Goal: Task Accomplishment & Management: Manage account settings

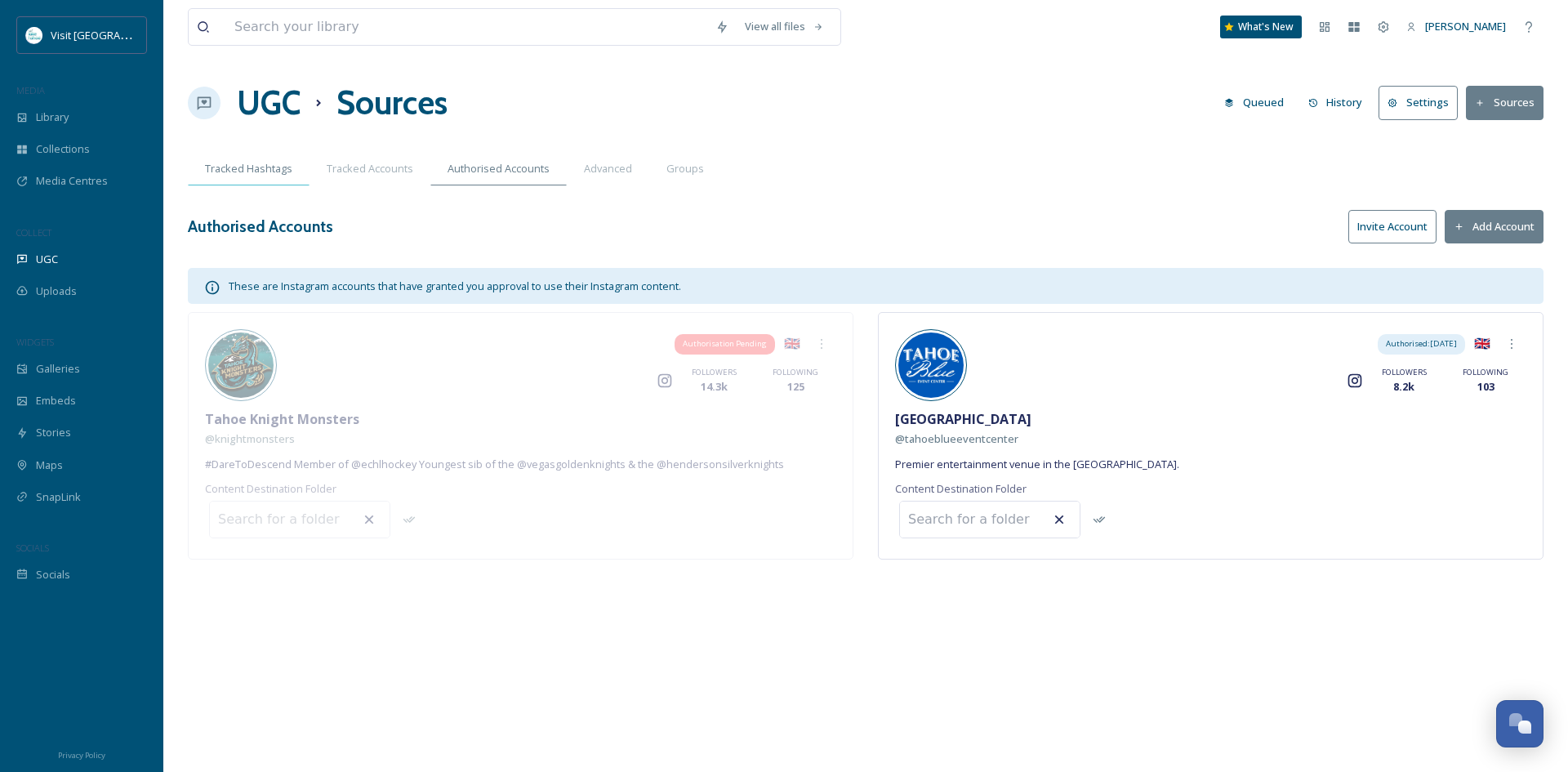
click at [255, 176] on span "Tracked Hashtags" at bounding box center [248, 169] width 88 height 16
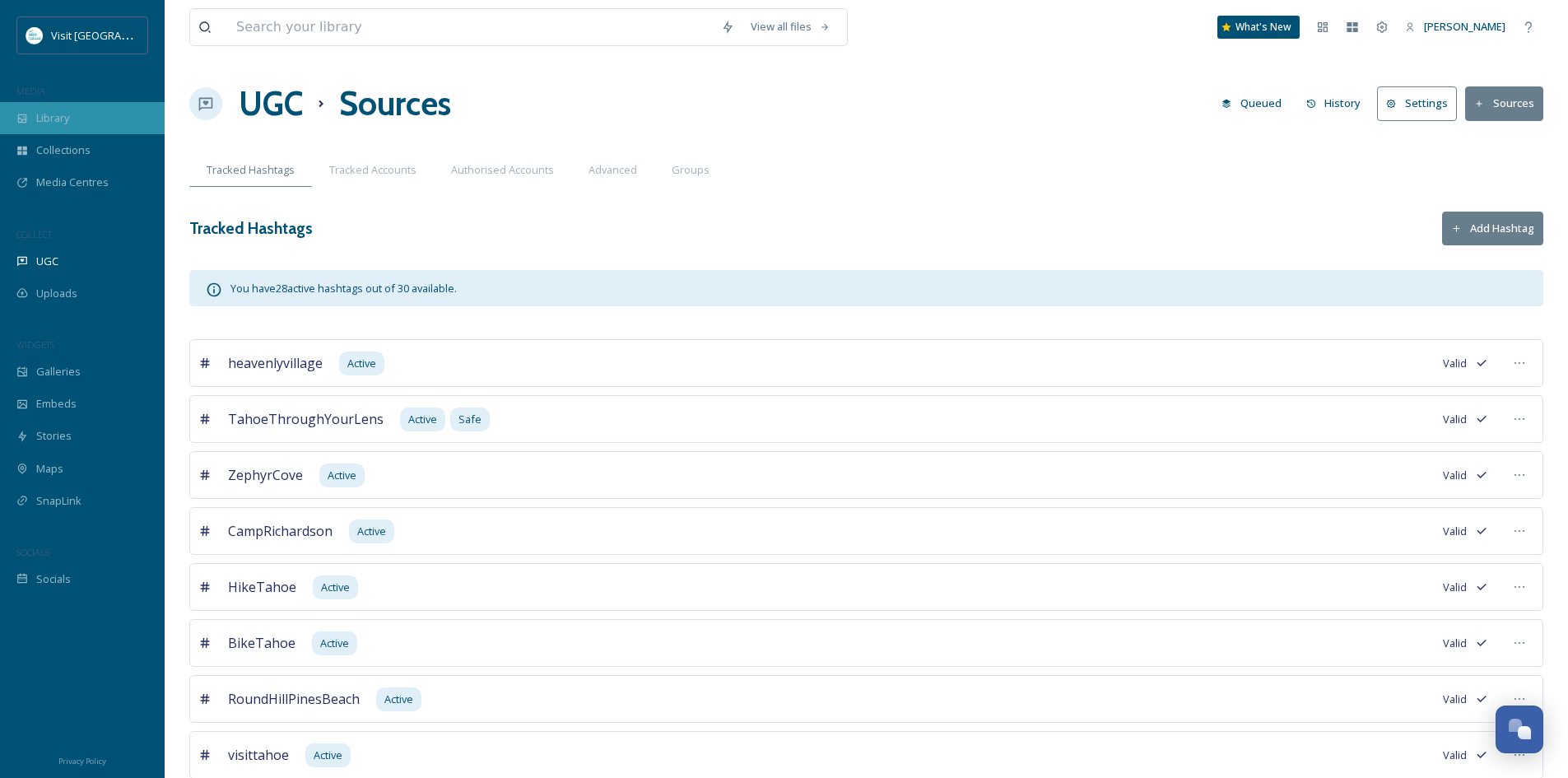
click at [51, 117] on span "Library" at bounding box center [53, 118] width 33 height 16
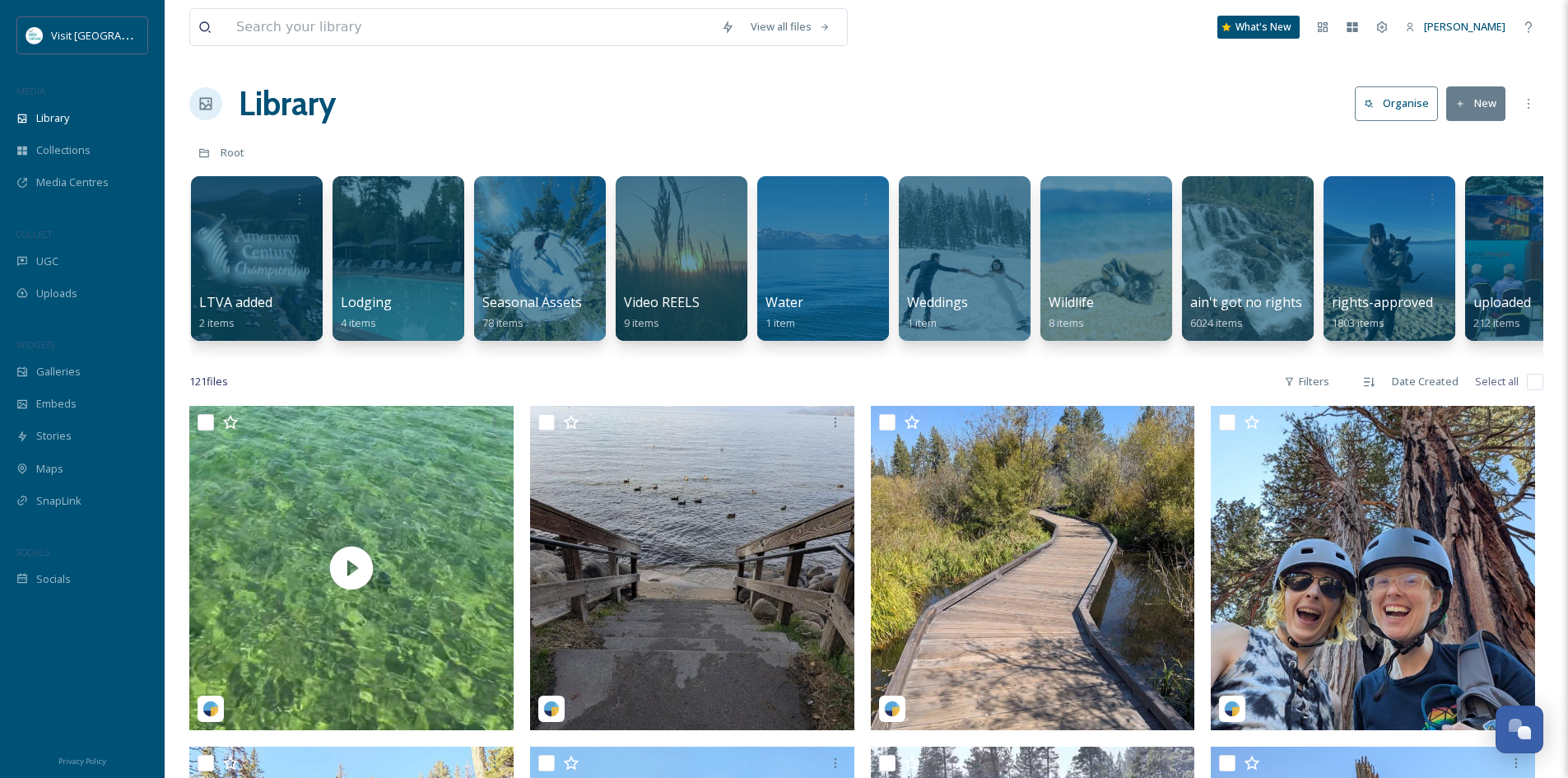
scroll to position [0, 1902]
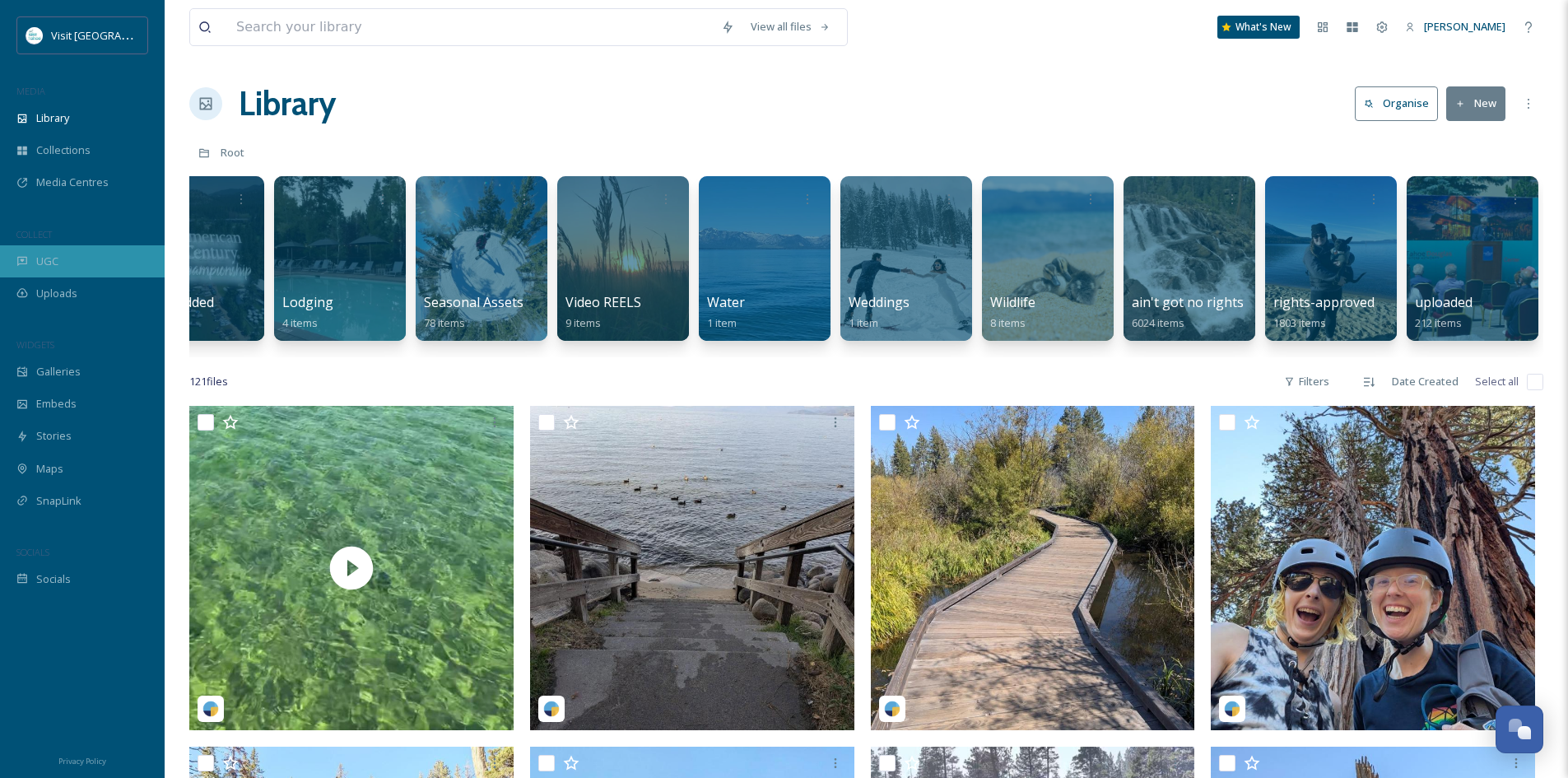
click at [52, 269] on div "UGC" at bounding box center [82, 261] width 165 height 32
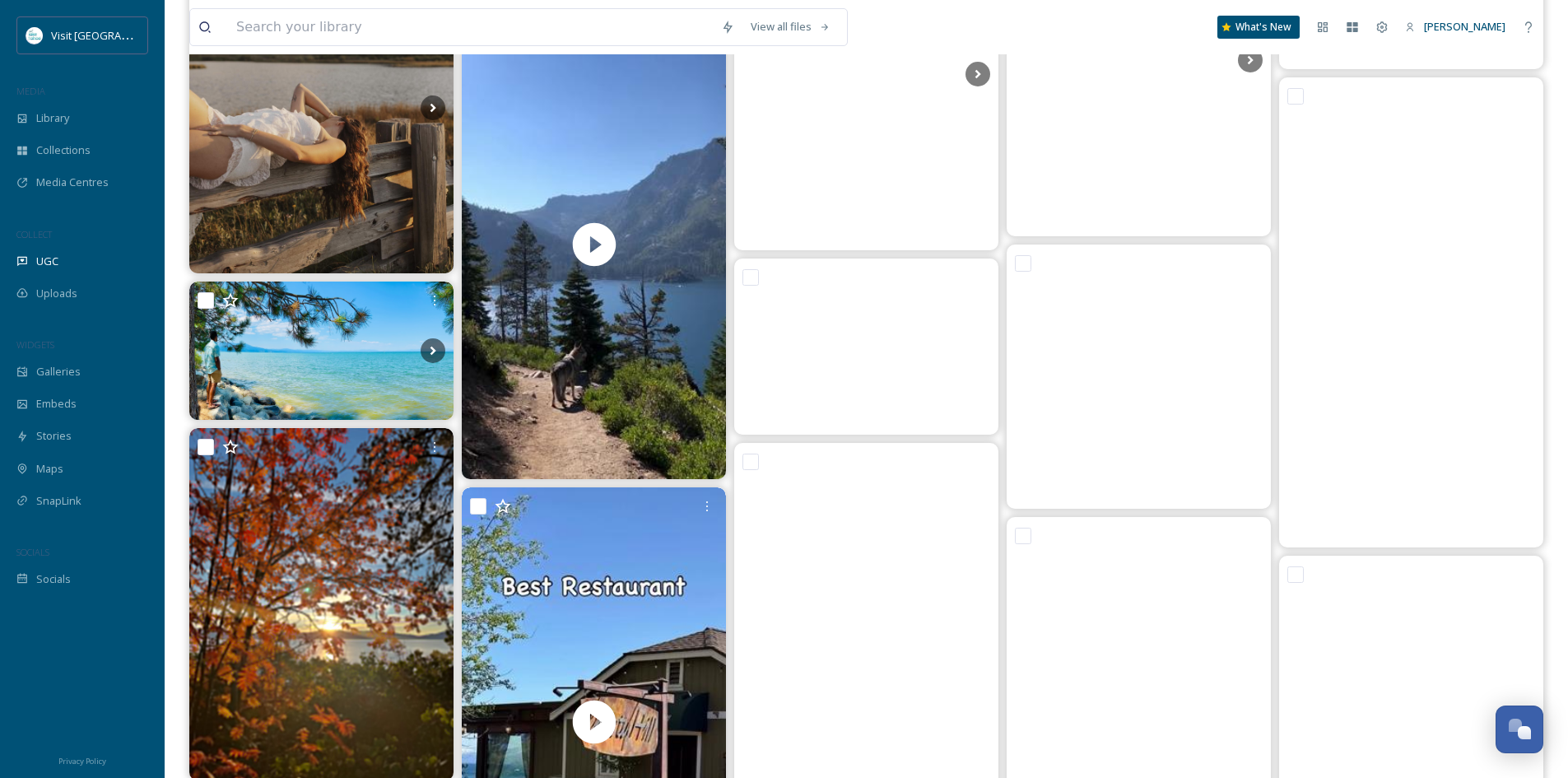
scroll to position [7405, 0]
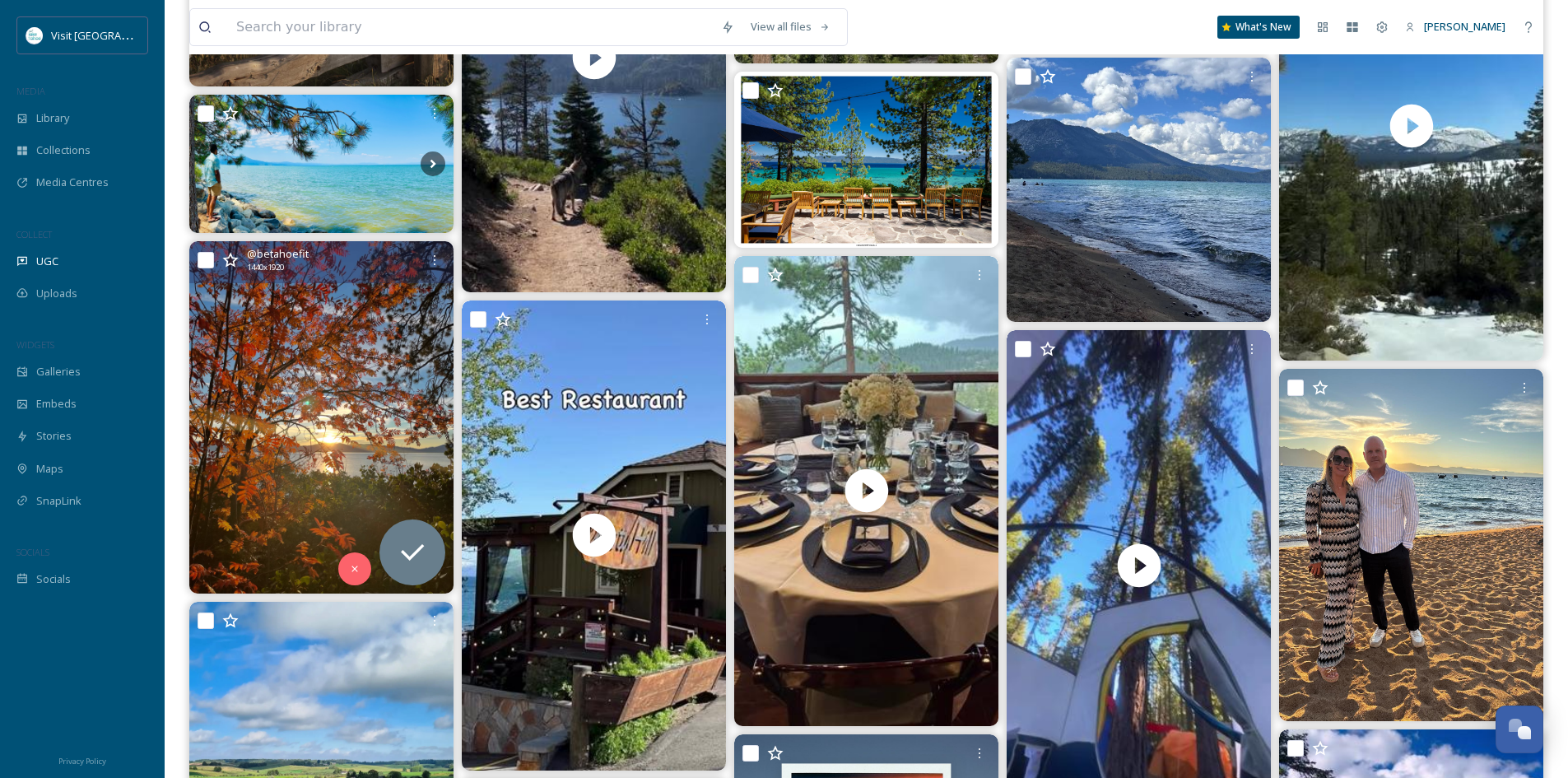
click at [273, 390] on img at bounding box center [321, 416] width 265 height 352
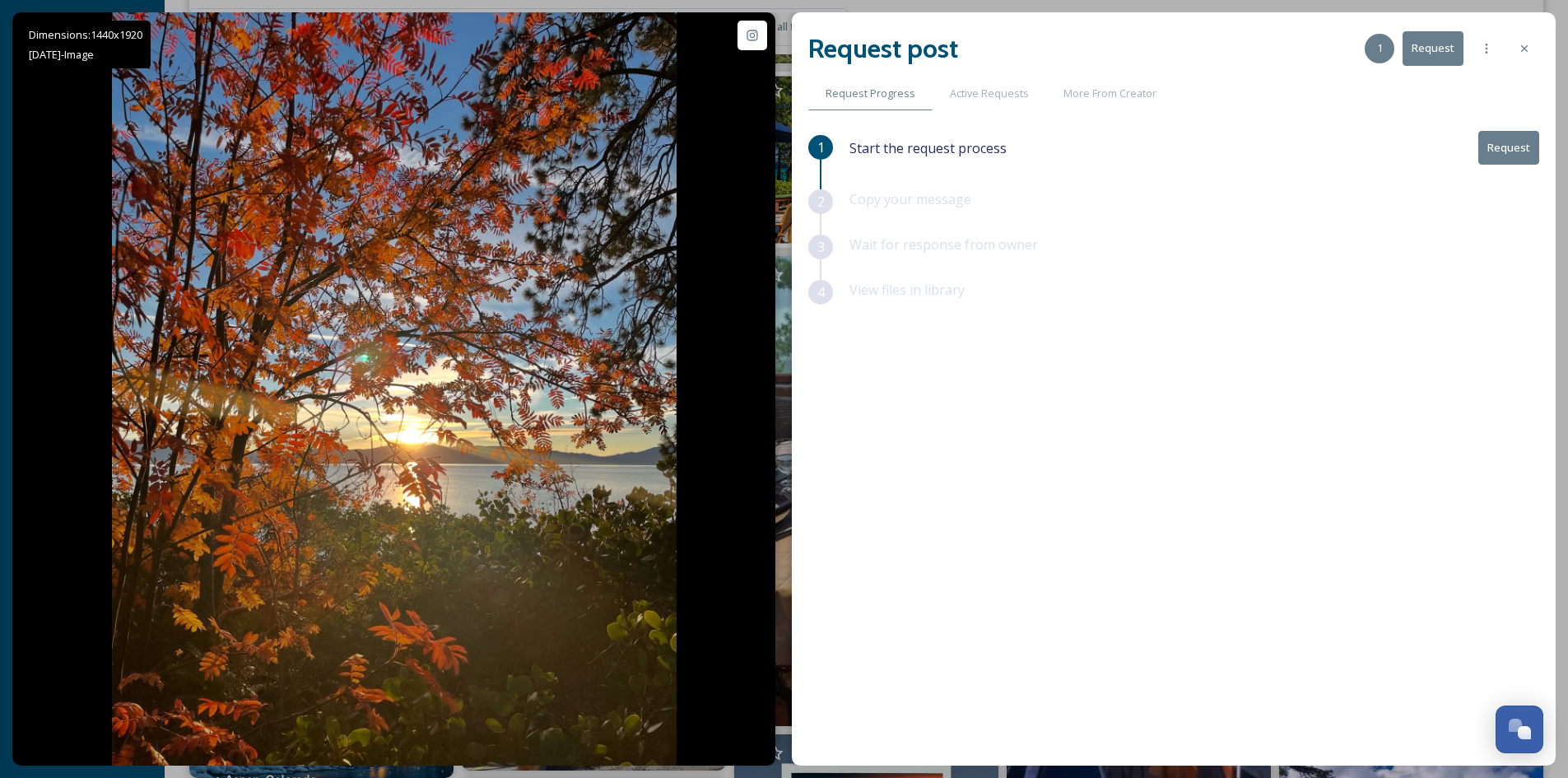
click at [1511, 149] on button "Request" at bounding box center [1508, 148] width 60 height 34
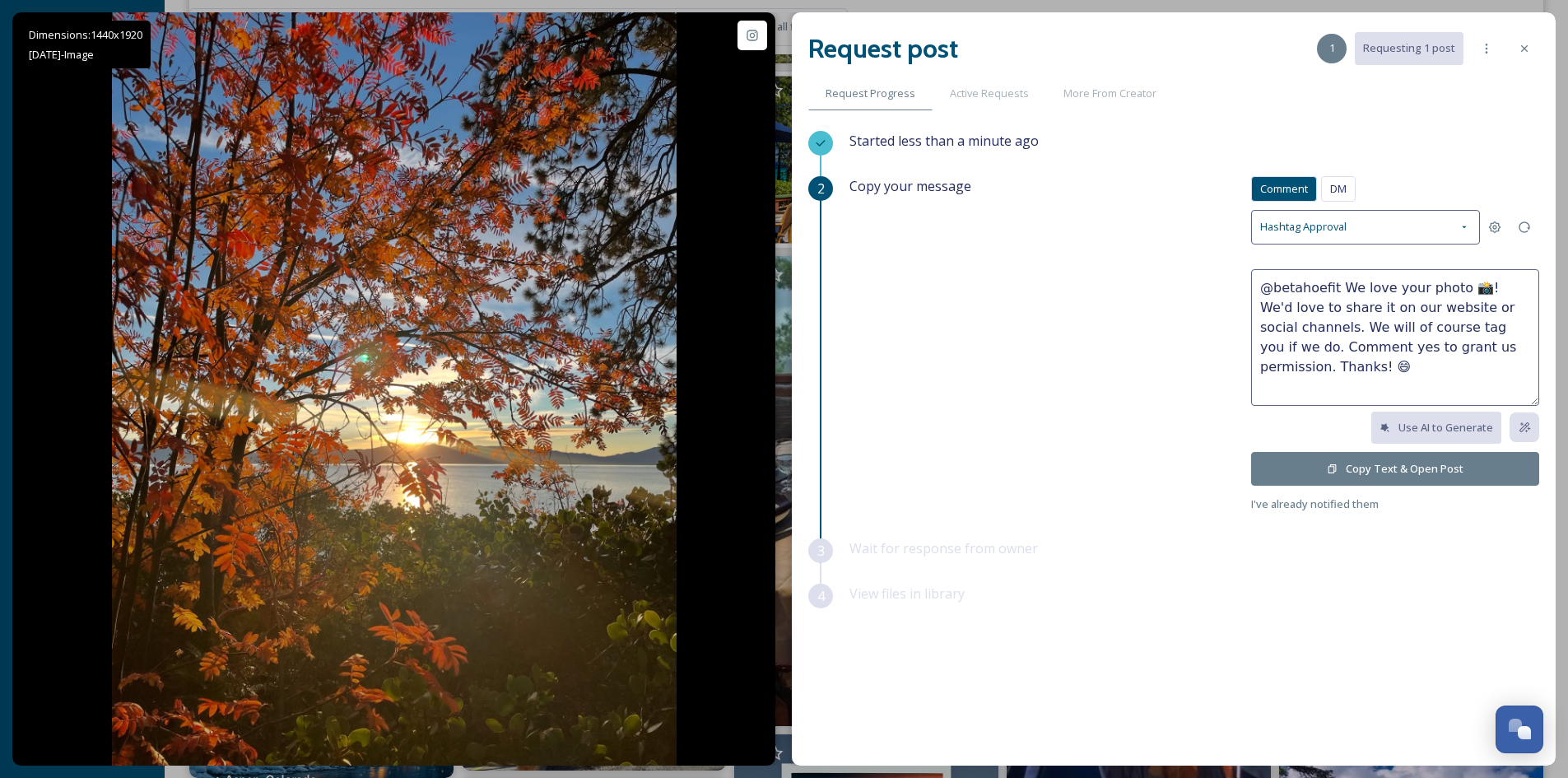
click at [1402, 473] on button "Copy Text & Open Post" at bounding box center [1395, 469] width 288 height 34
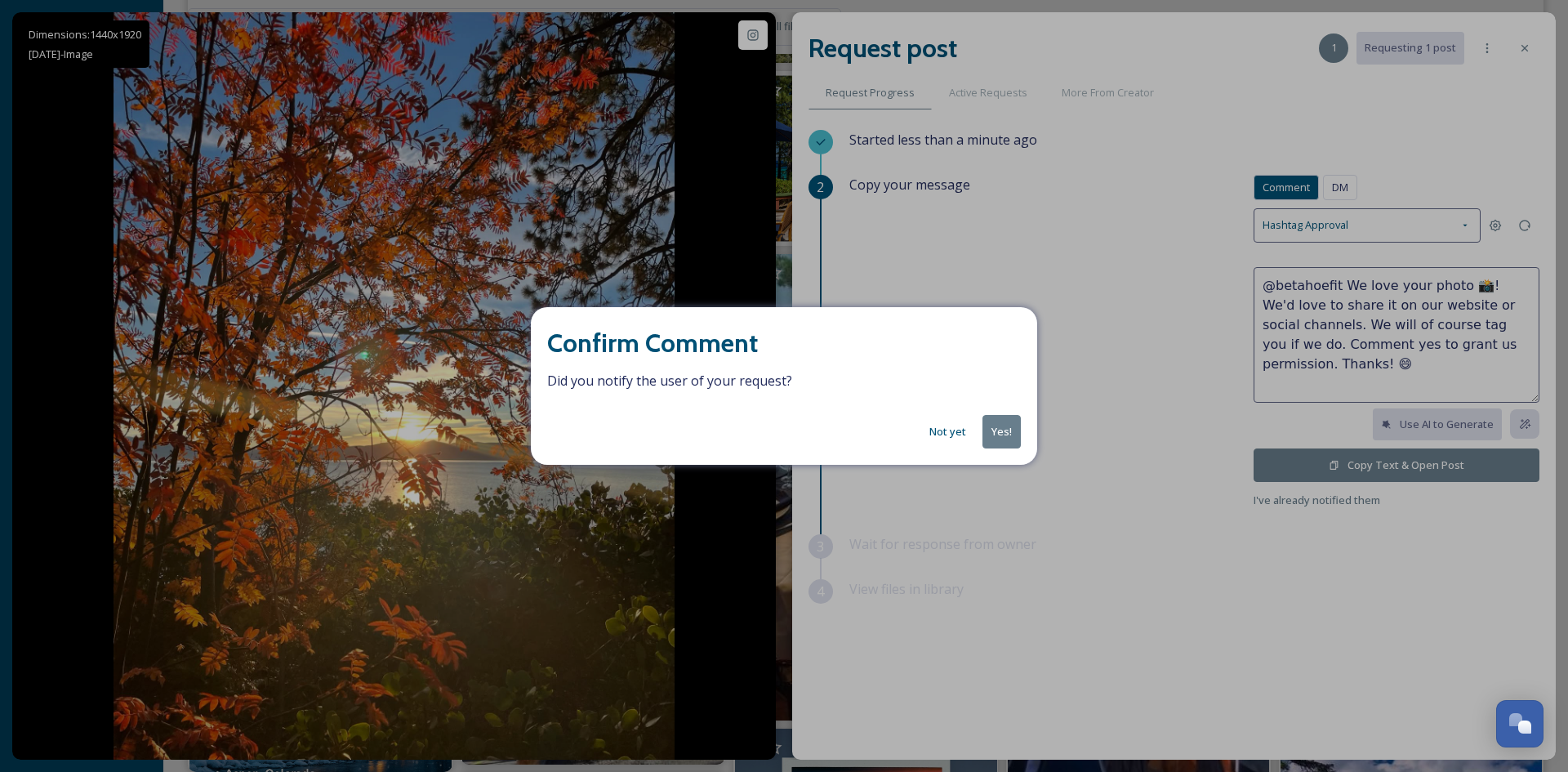
click at [945, 433] on button "Not yet" at bounding box center [948, 432] width 53 height 31
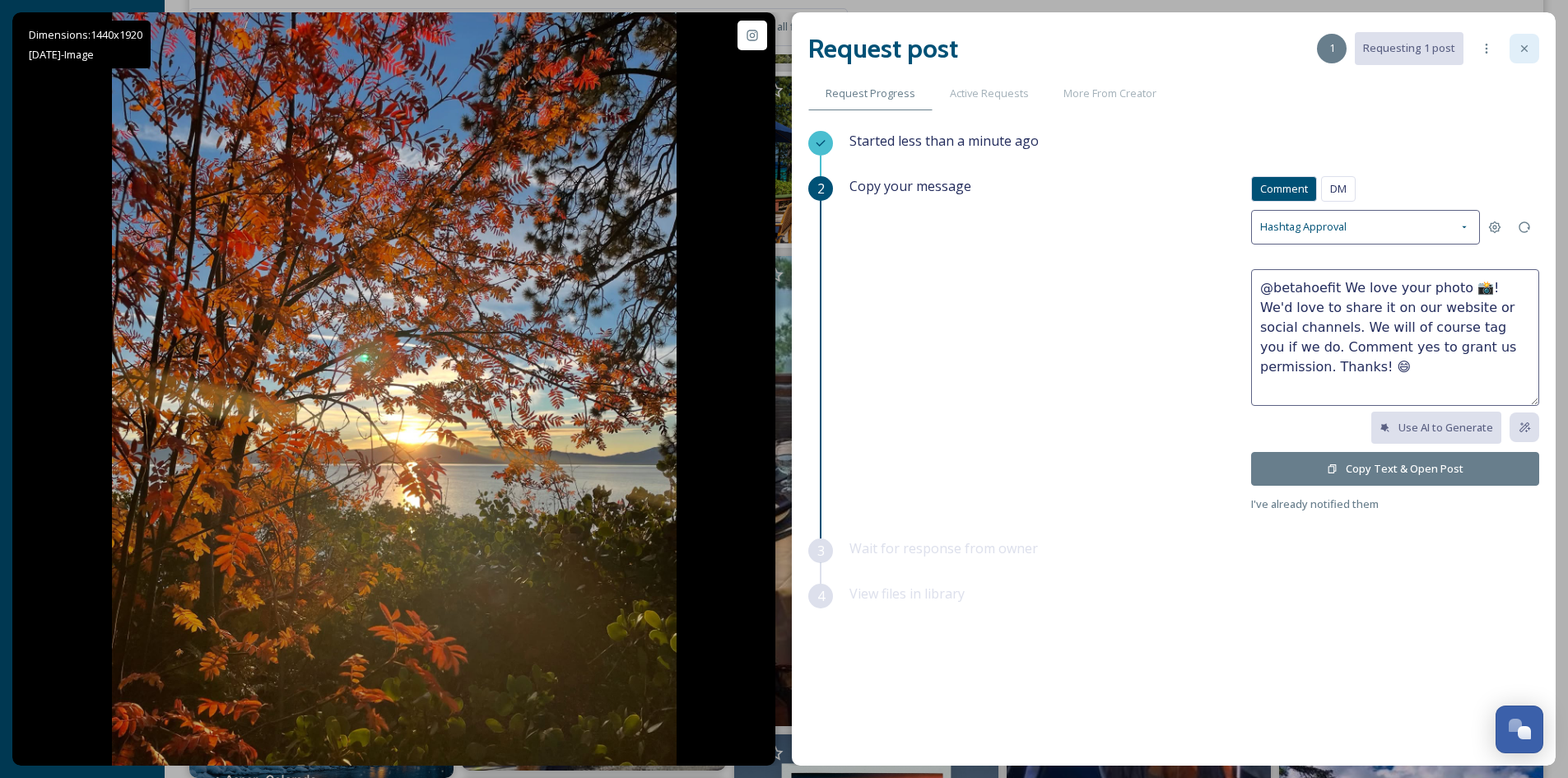
click at [1530, 56] on div at bounding box center [1524, 49] width 30 height 30
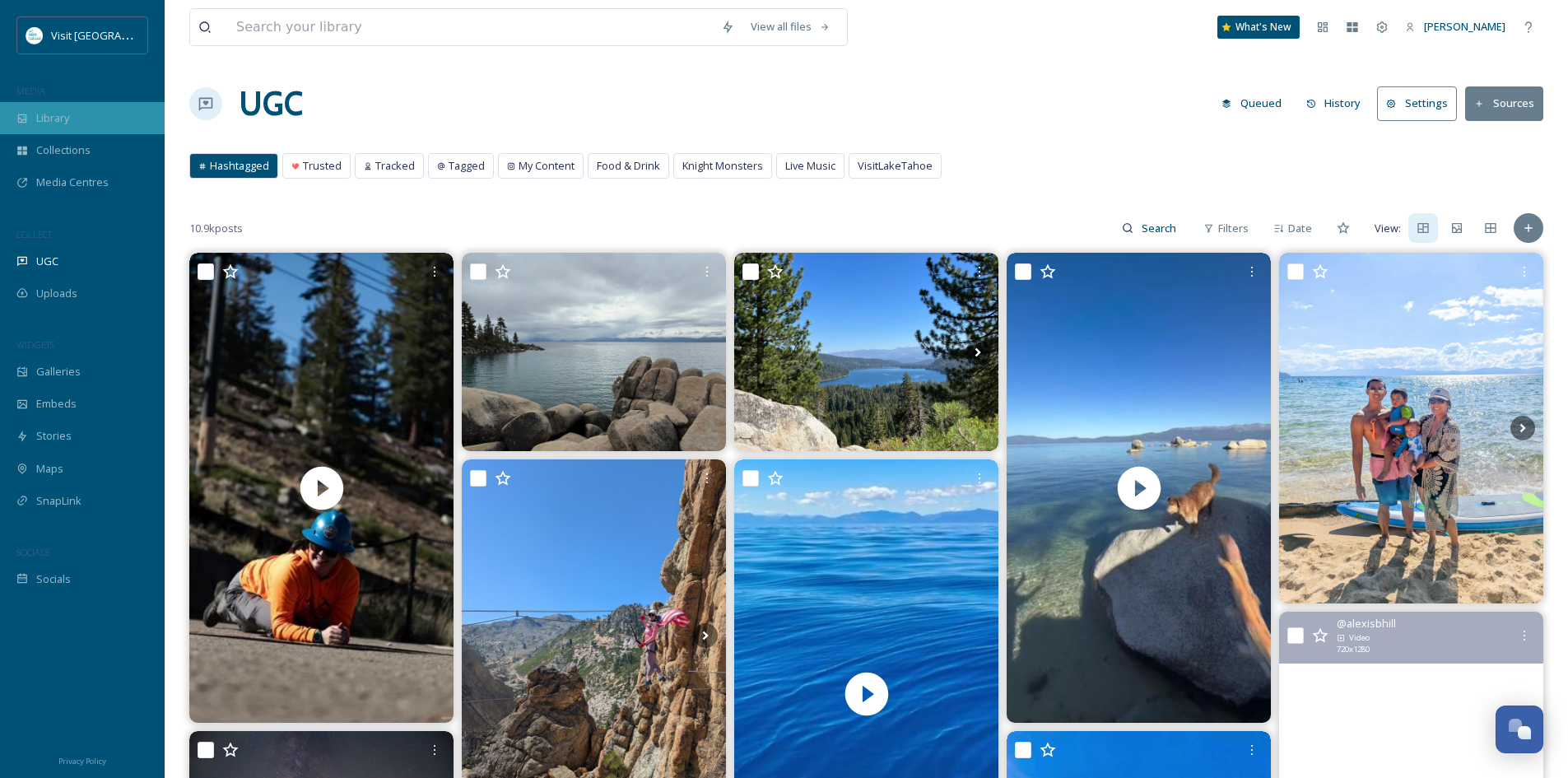
click at [33, 122] on div "Library" at bounding box center [82, 118] width 165 height 32
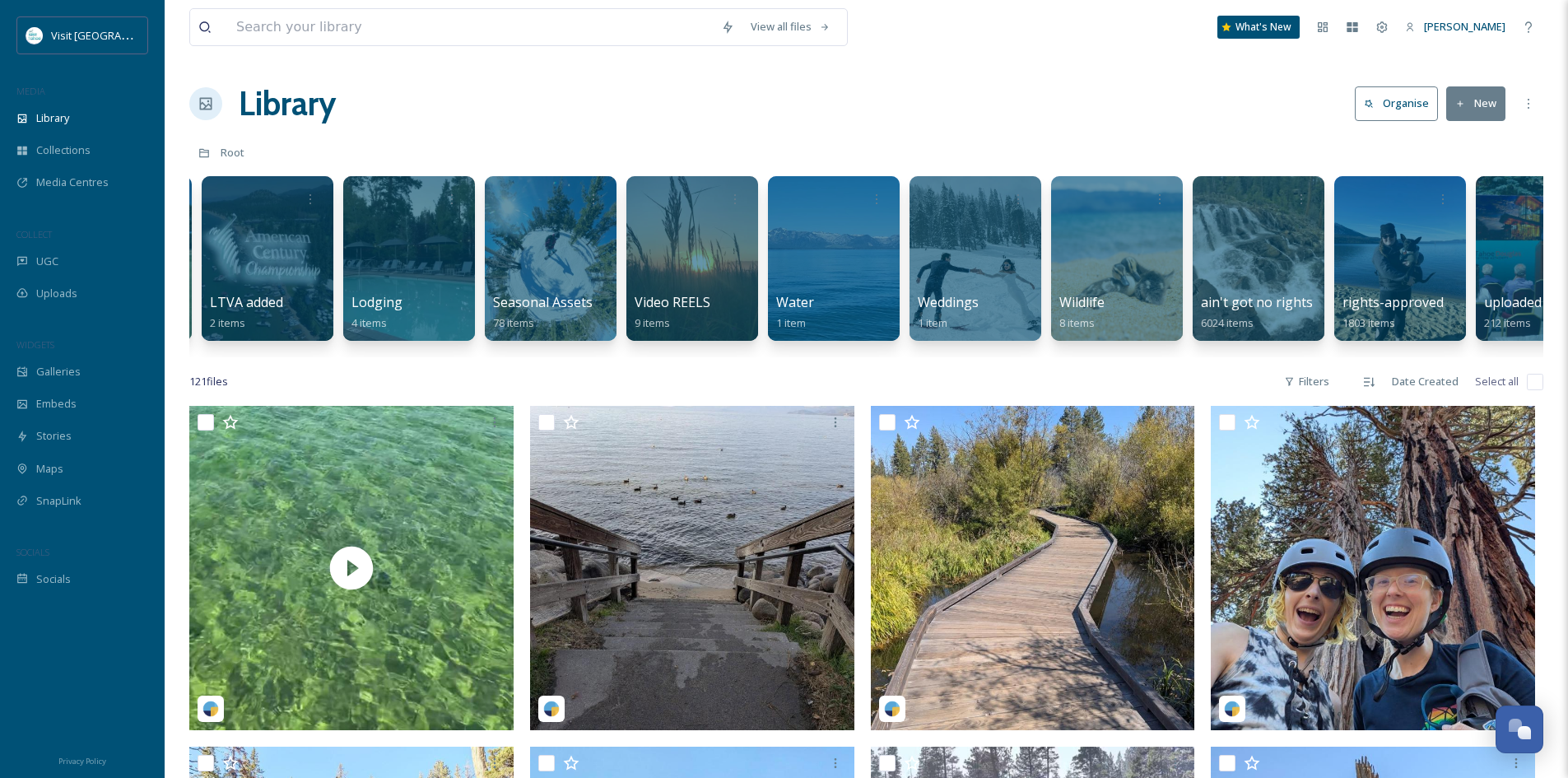
scroll to position [0, 1902]
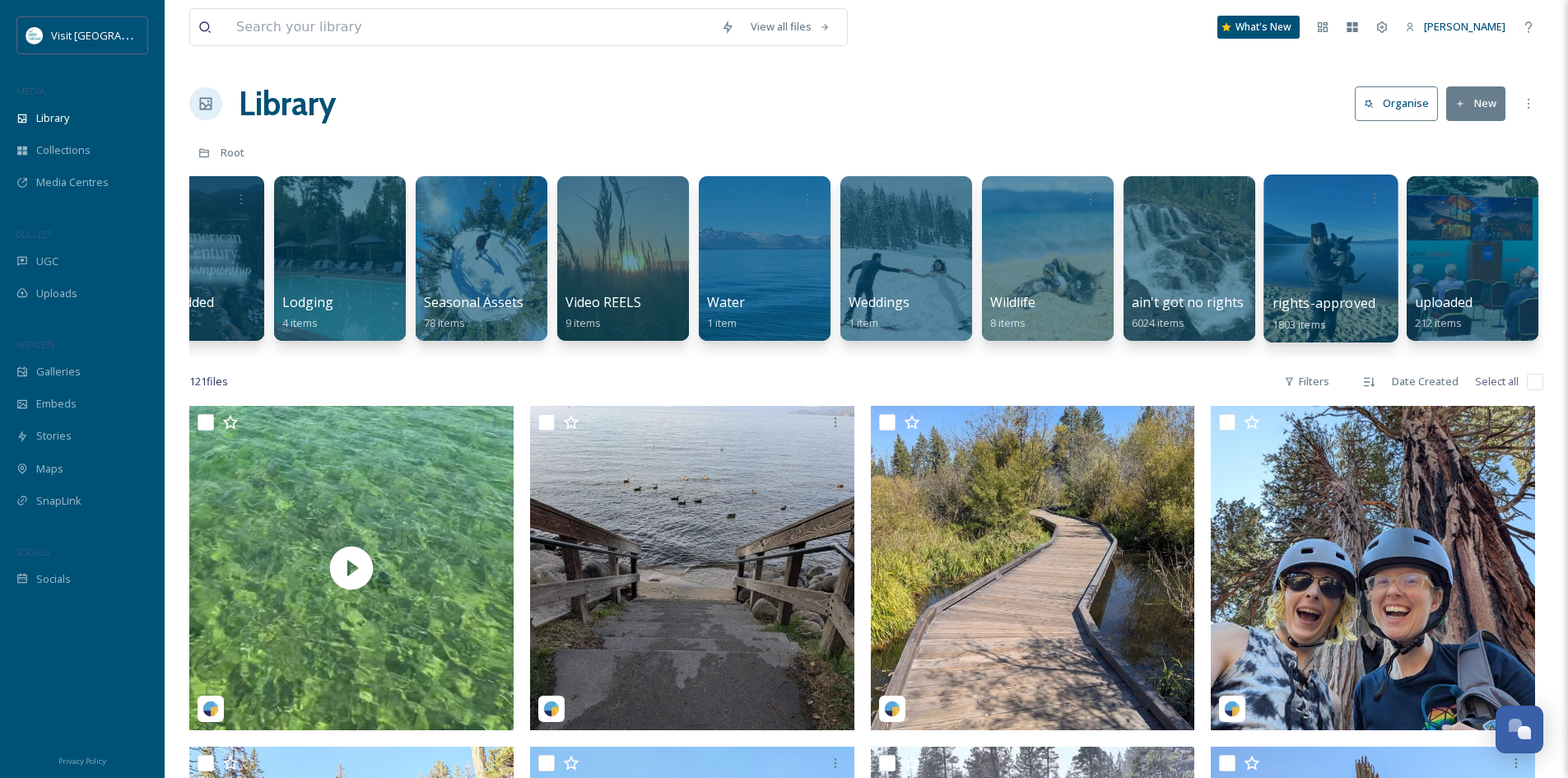
click at [1350, 267] on div at bounding box center [1329, 258] width 134 height 167
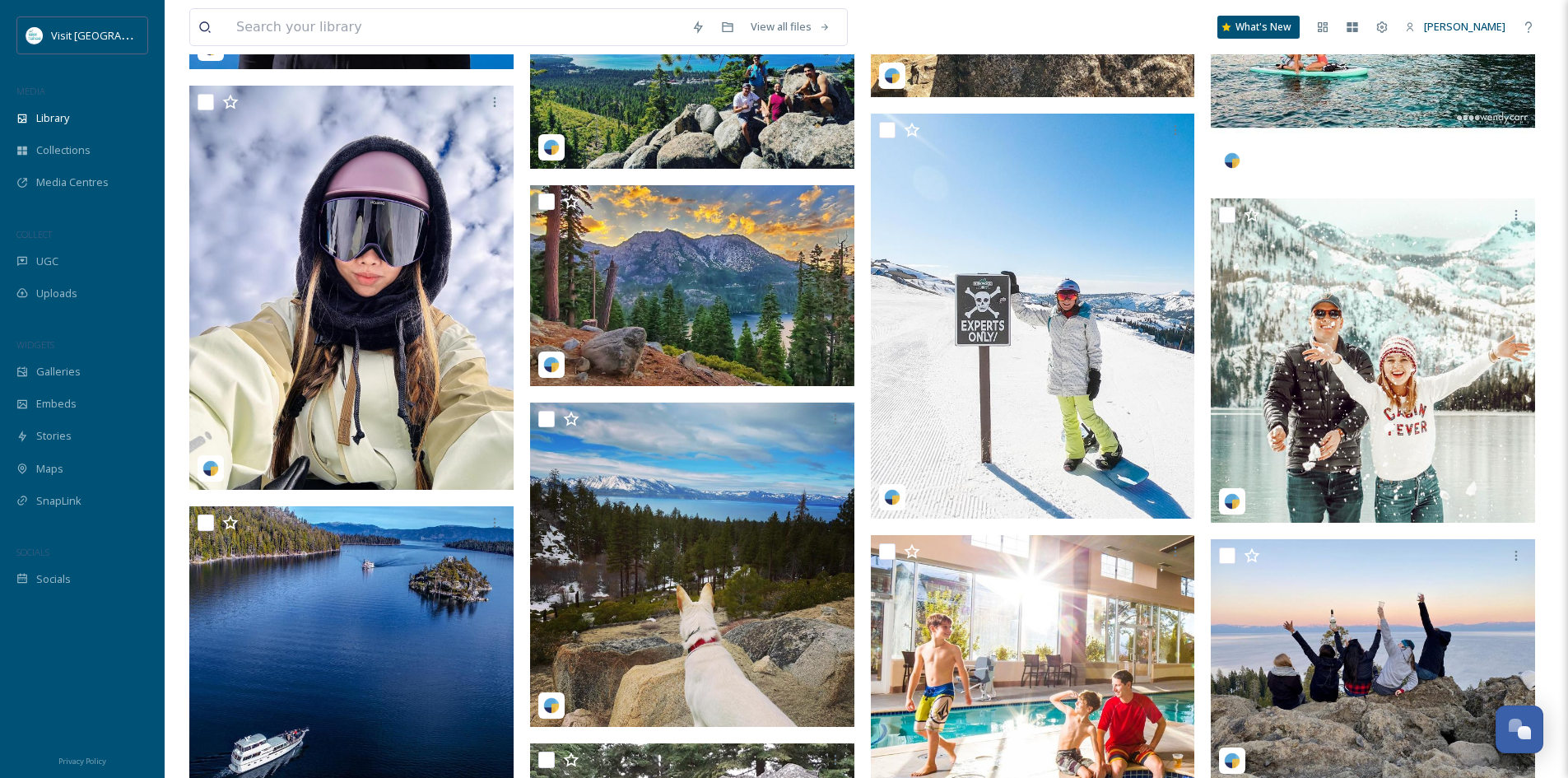
scroll to position [2057, 0]
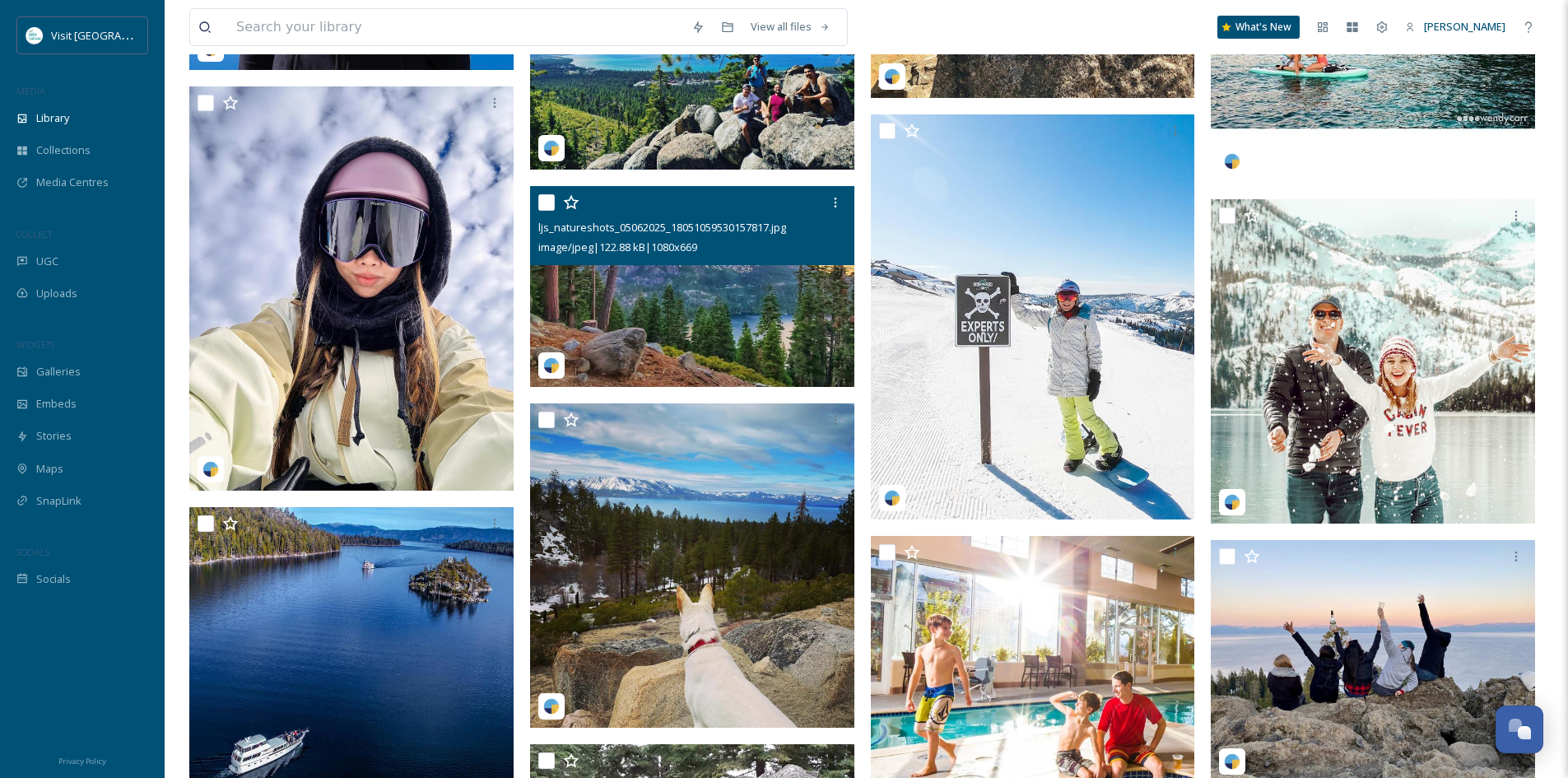
click at [642, 312] on img at bounding box center [692, 286] width 324 height 201
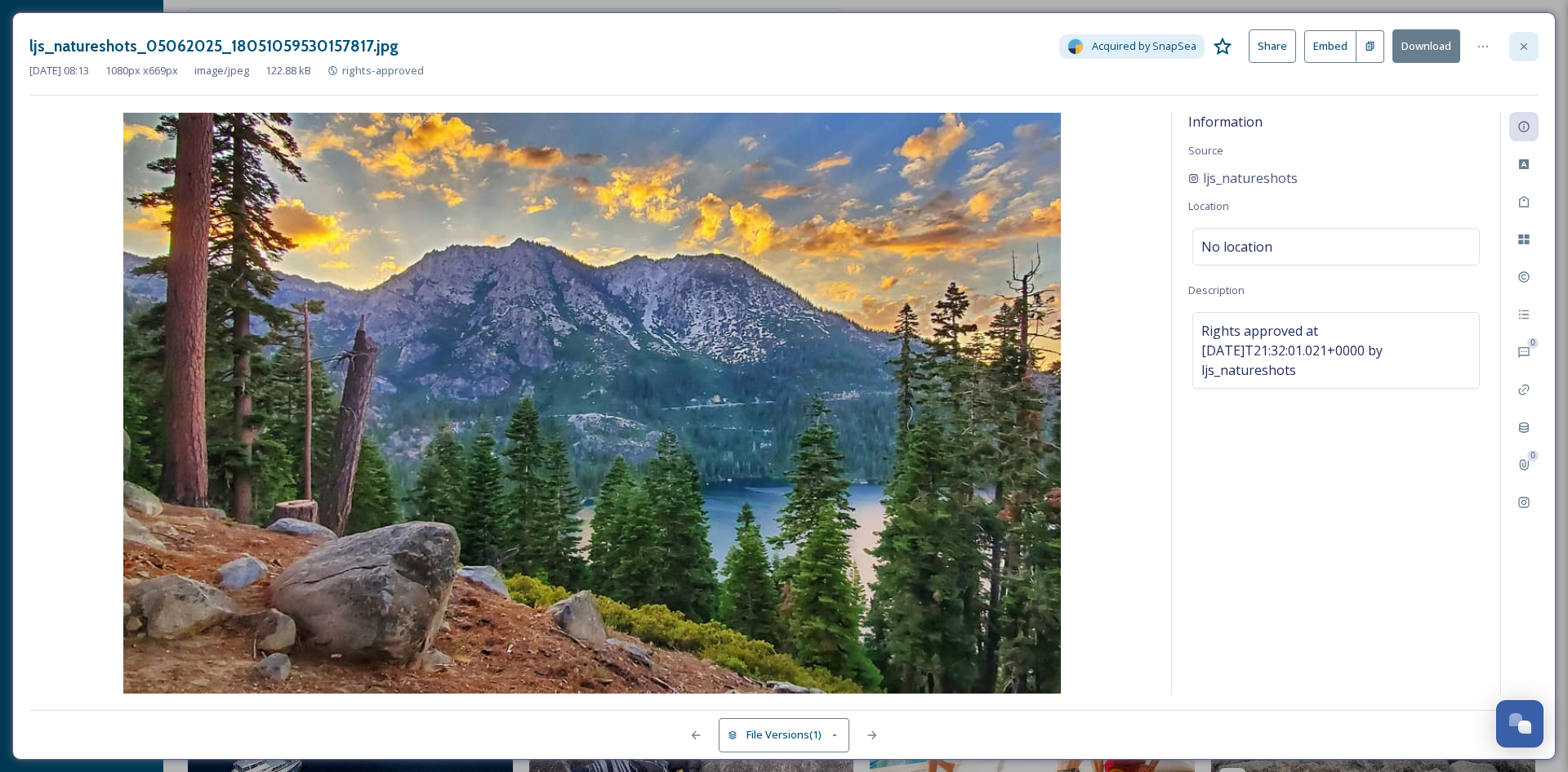
click at [1528, 46] on icon at bounding box center [1524, 46] width 13 height 13
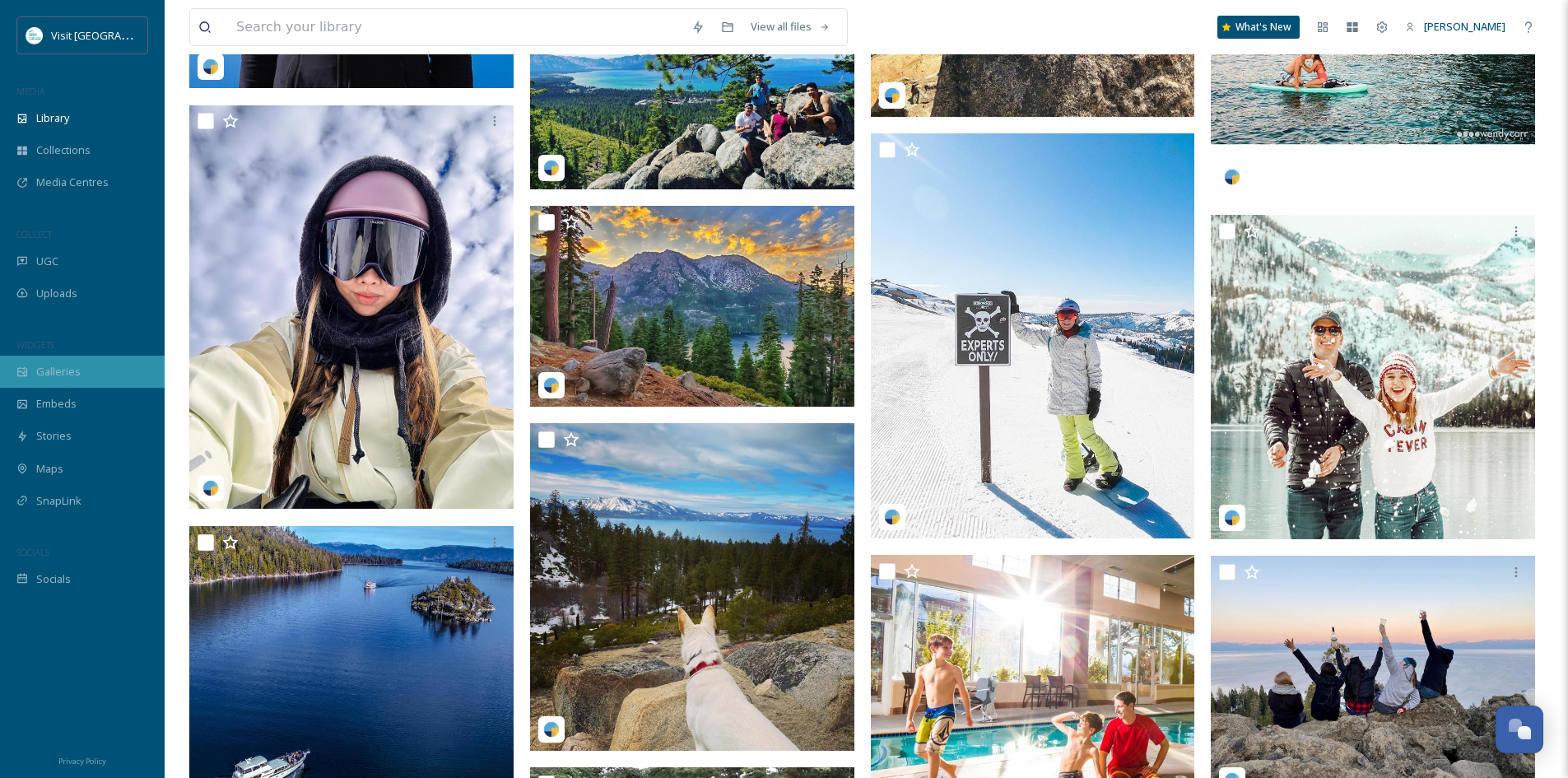
click at [53, 366] on span "Galleries" at bounding box center [58, 372] width 45 height 16
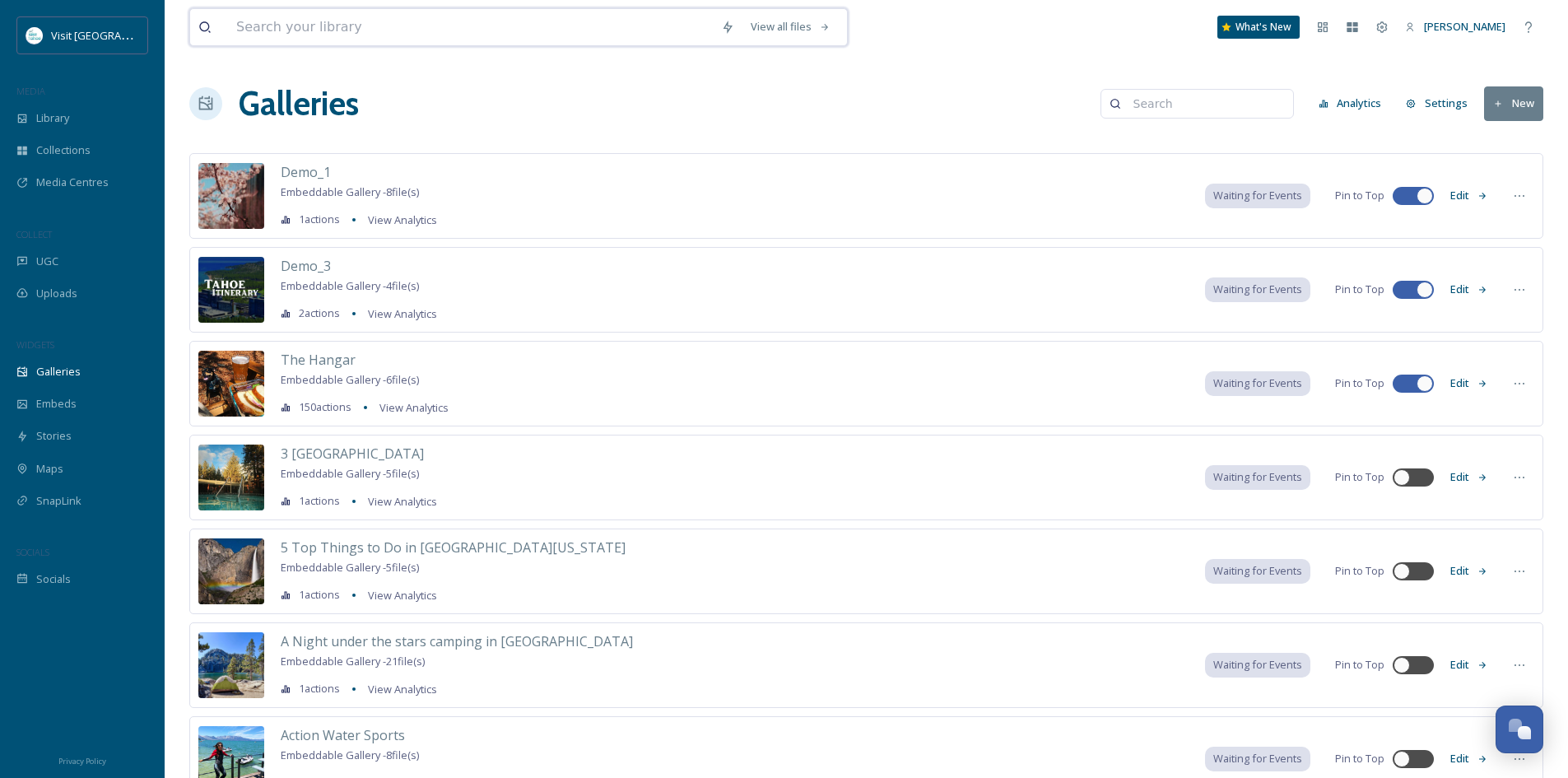
click at [352, 31] on input at bounding box center [470, 27] width 485 height 37
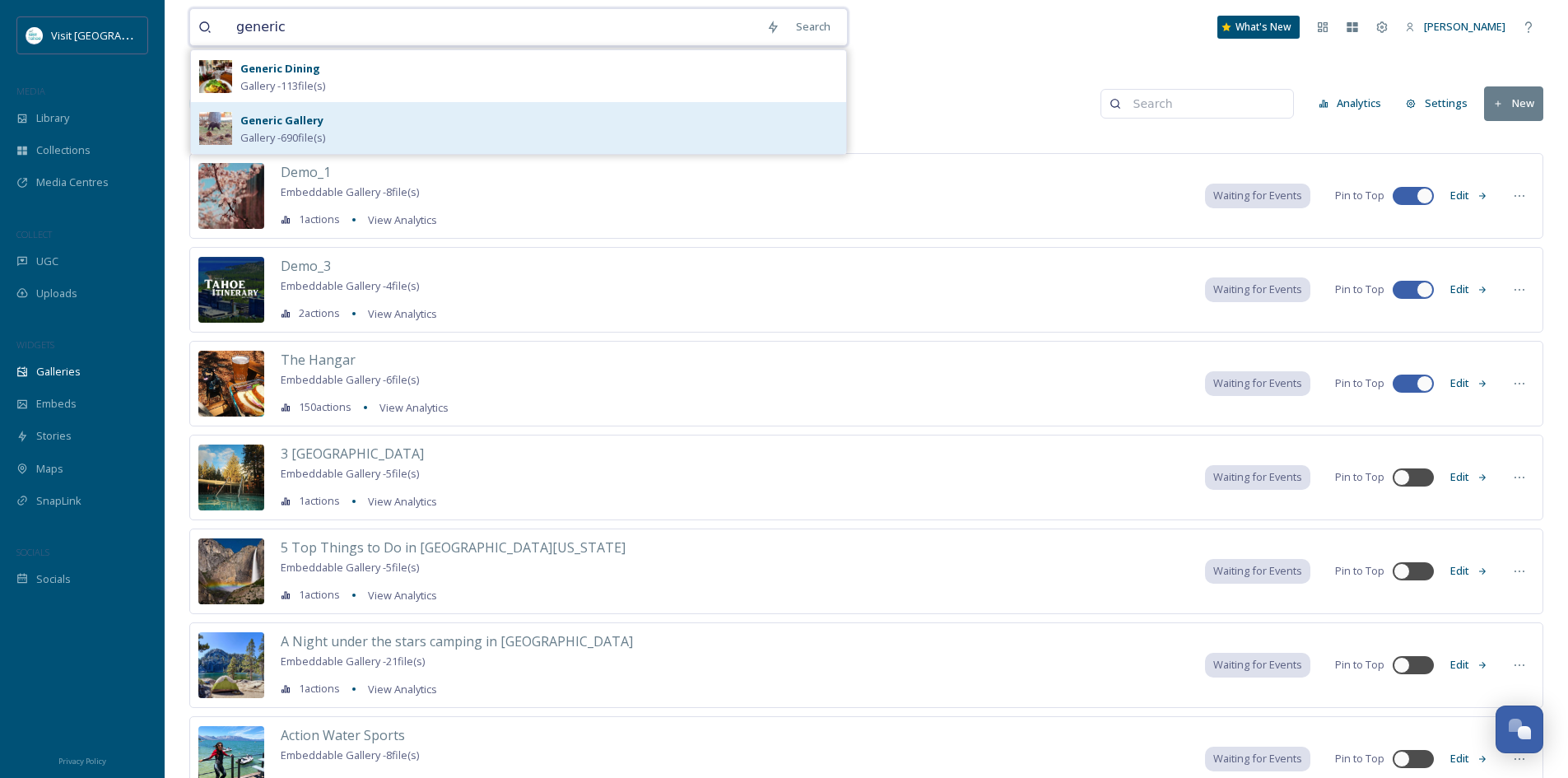
type input "generic"
click at [378, 116] on div "Generic Gallery Gallery - 690 file(s)" at bounding box center [538, 128] width 598 height 36
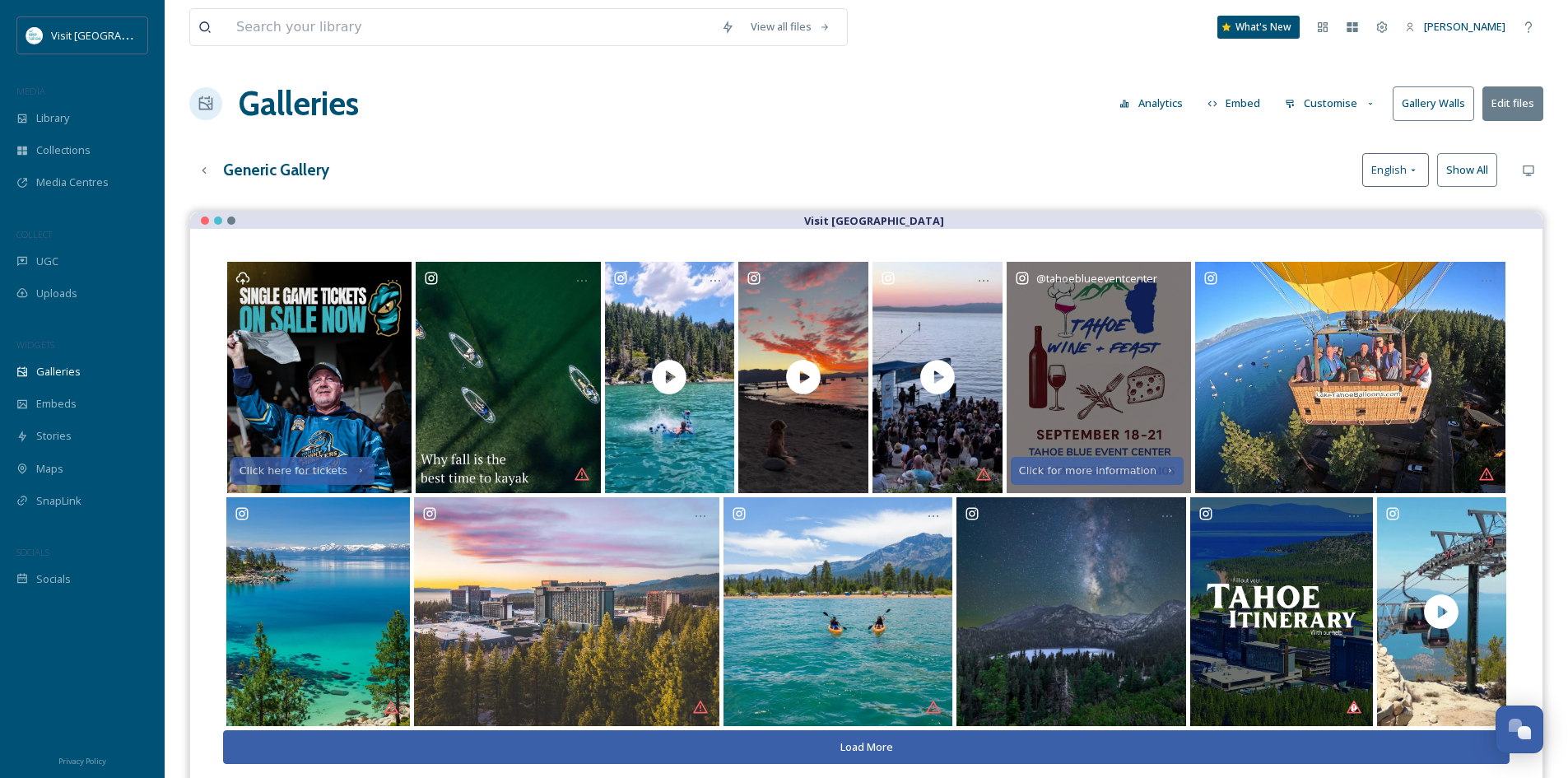
click at [1119, 366] on div "@ tahoeblueeventcenter" at bounding box center [1098, 377] width 184 height 230
click at [1176, 278] on icon "Opens media popup. Media description: tahoeblueeventcenter-4741687.jpg." at bounding box center [1172, 279] width 13 height 13
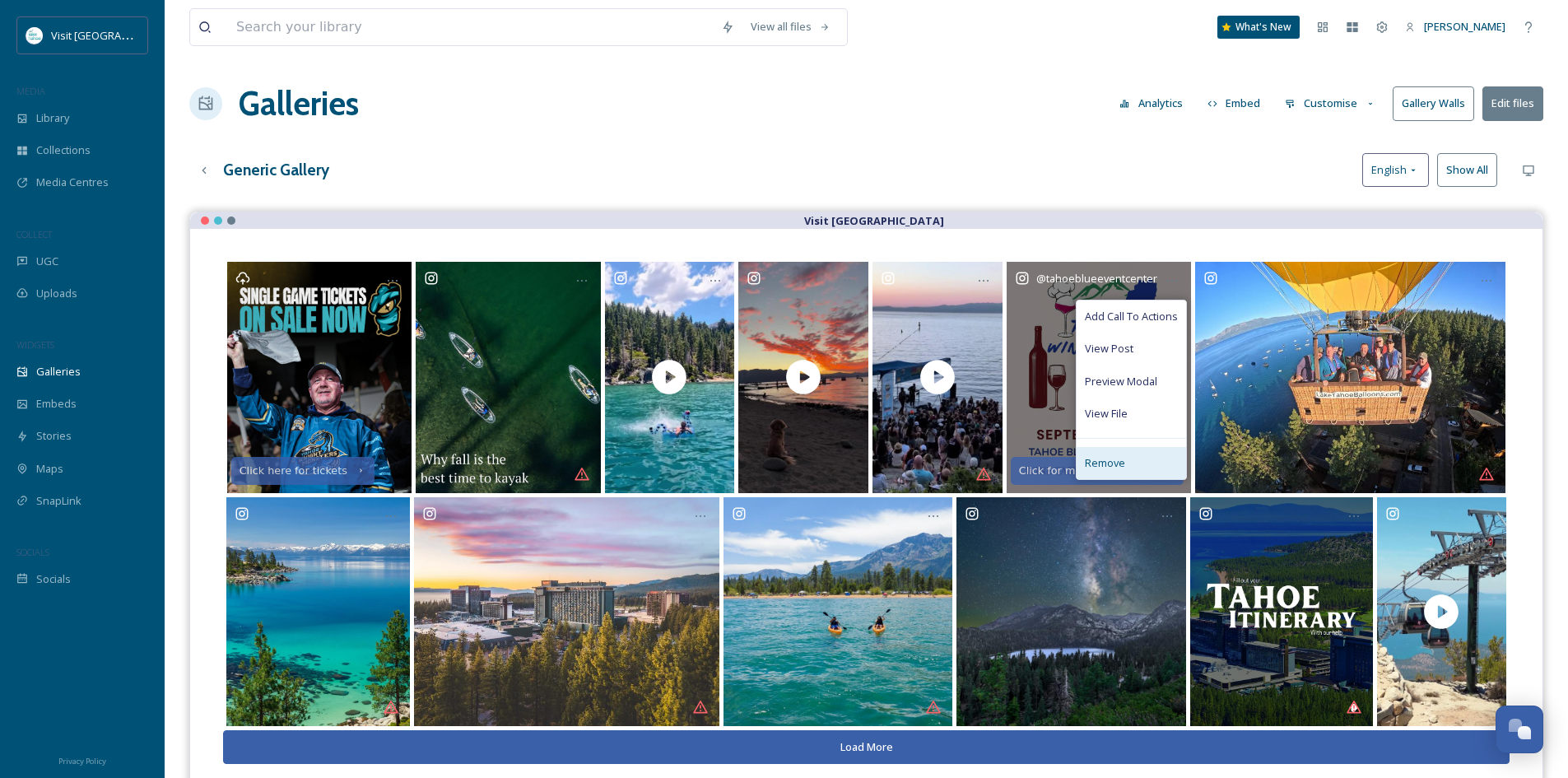
click at [1117, 462] on span "Remove" at bounding box center [1104, 463] width 41 height 16
